Goal: Book appointment/travel/reservation

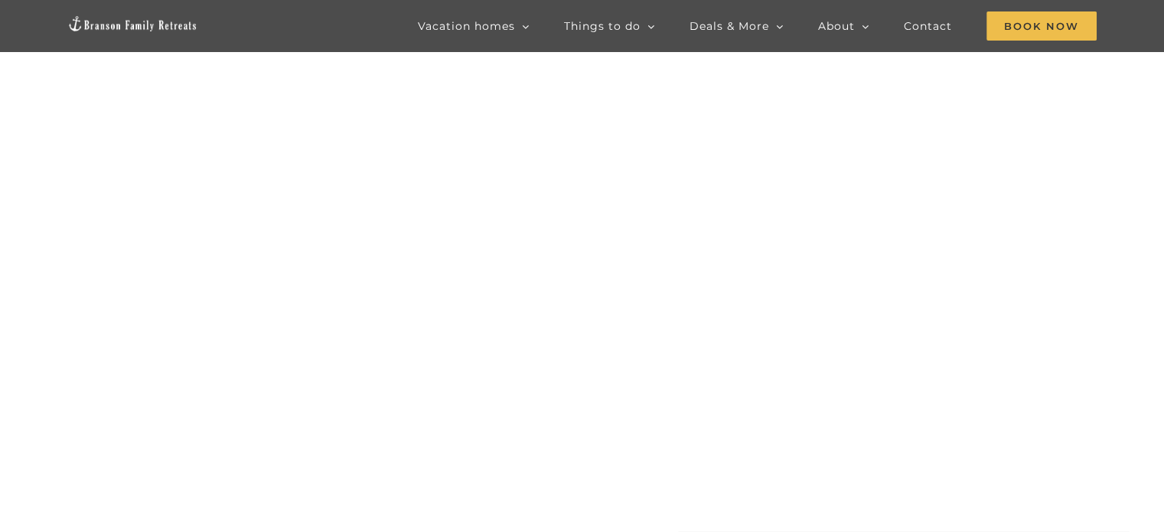
scroll to position [77, 0]
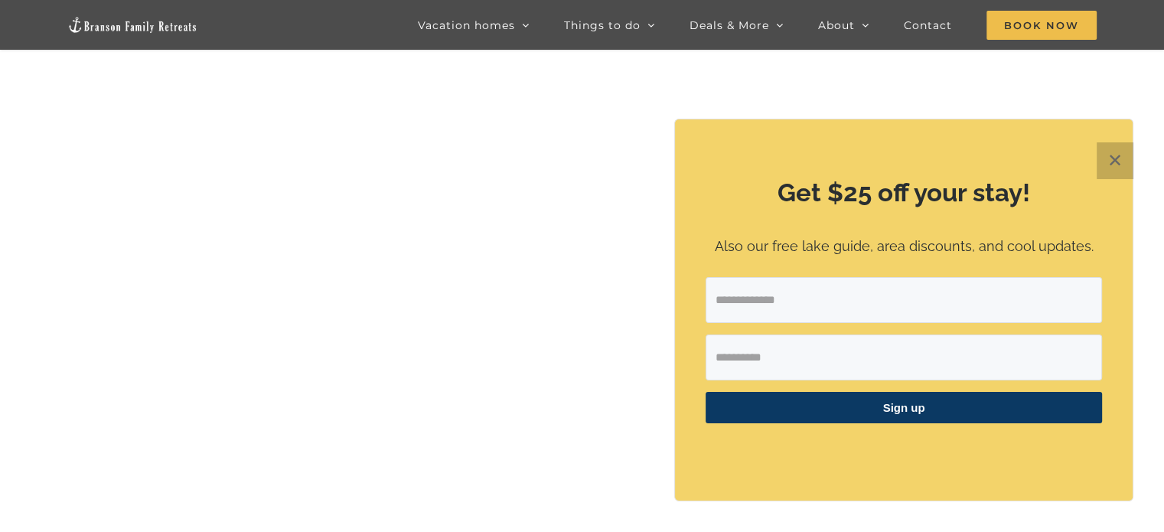
click at [1120, 157] on button "✕" at bounding box center [1115, 160] width 37 height 37
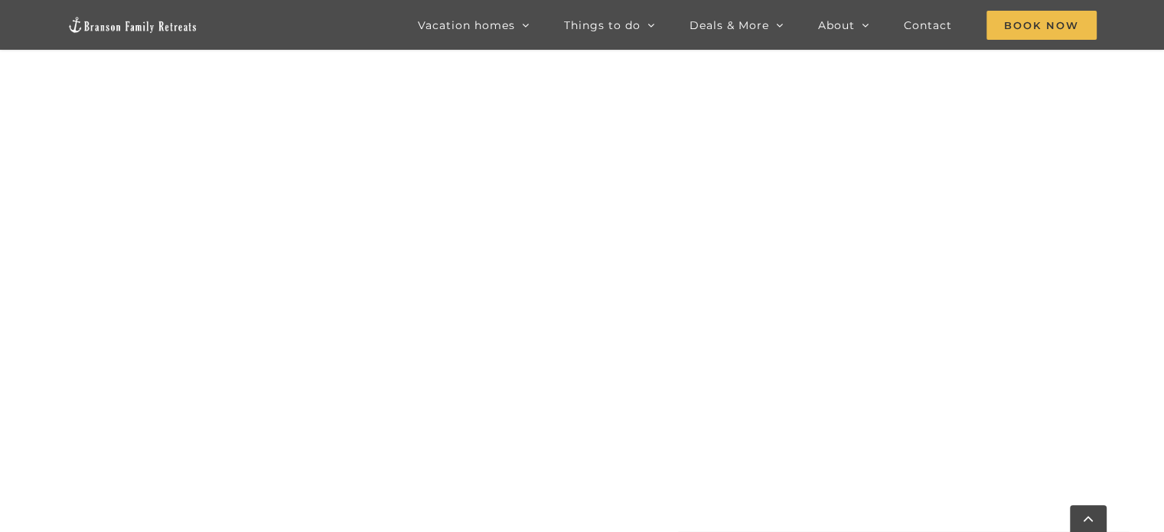
scroll to position [762, 0]
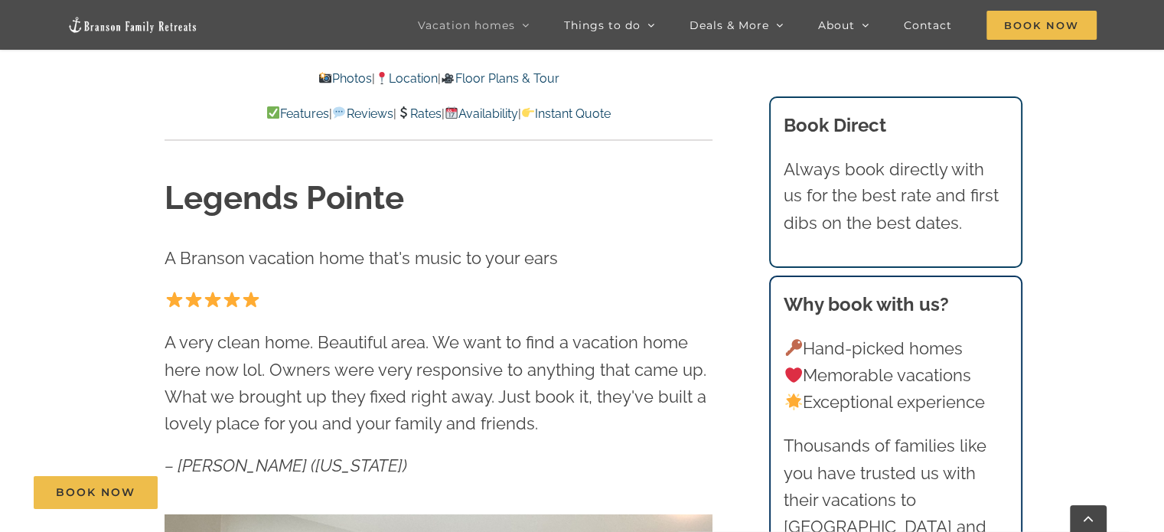
scroll to position [530, 0]
click at [84, 504] on link "Book Now" at bounding box center [96, 492] width 124 height 33
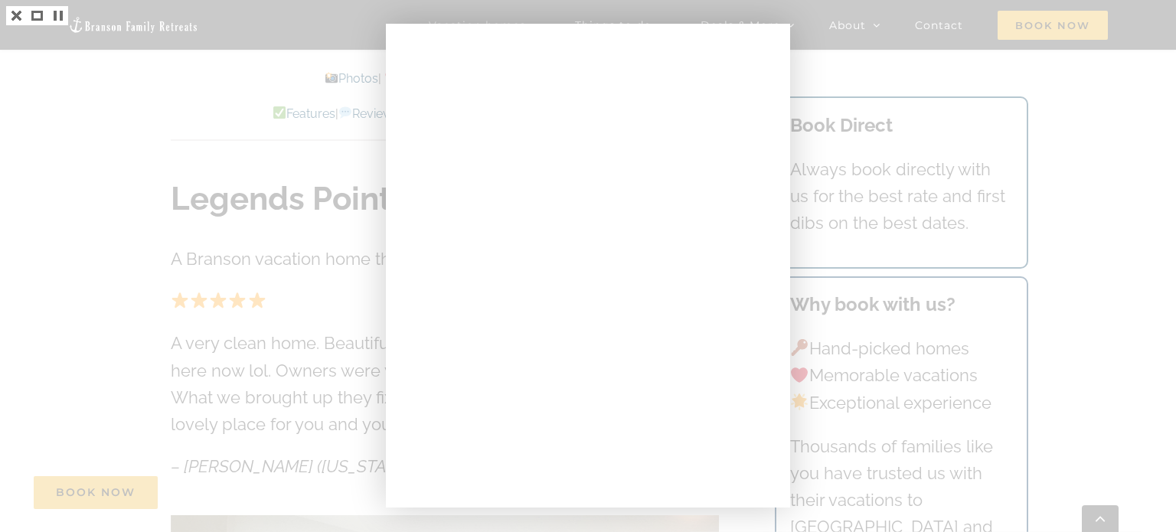
click at [897, 109] on div at bounding box center [588, 266] width 1176 height 532
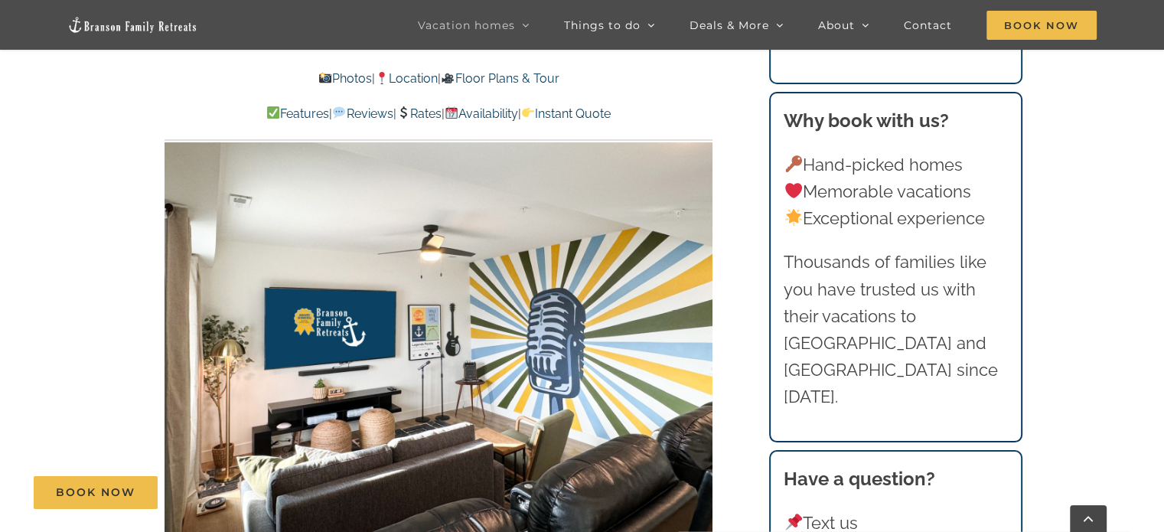
scroll to position [913, 0]
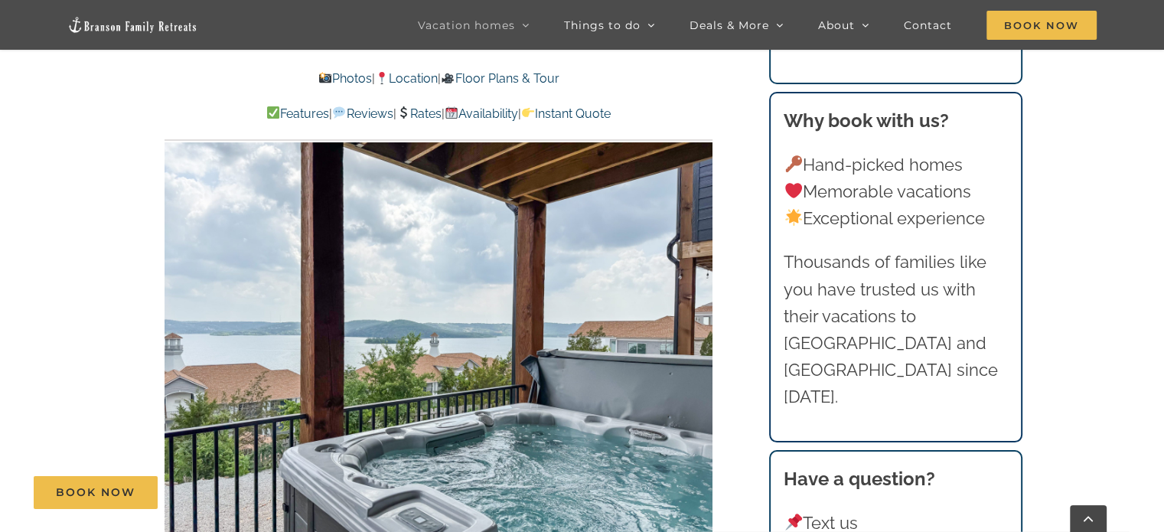
click at [416, 112] on link "Rates" at bounding box center [419, 113] width 45 height 15
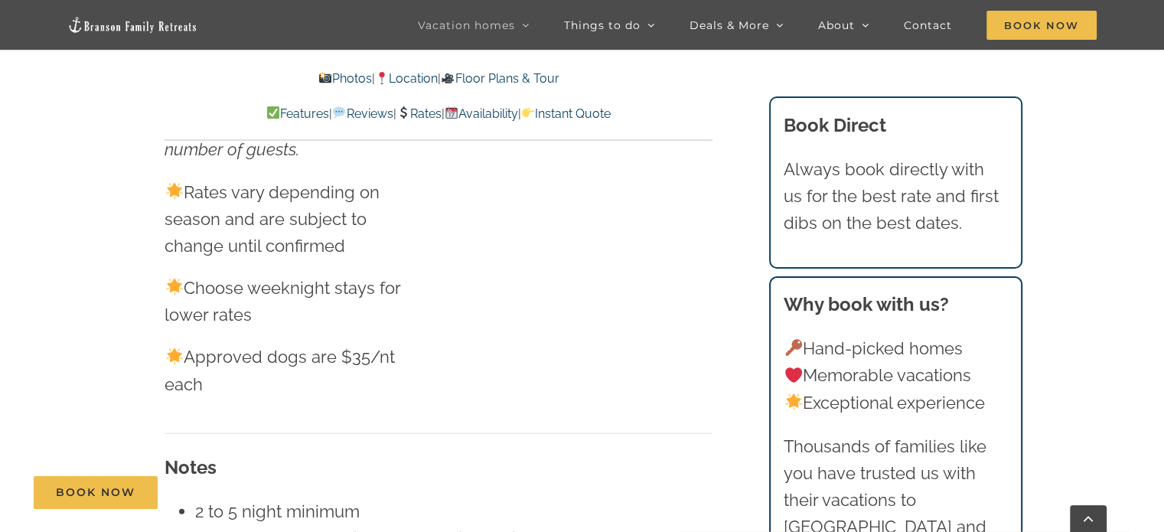
scroll to position [8991, 0]
